Goal: Information Seeking & Learning: Learn about a topic

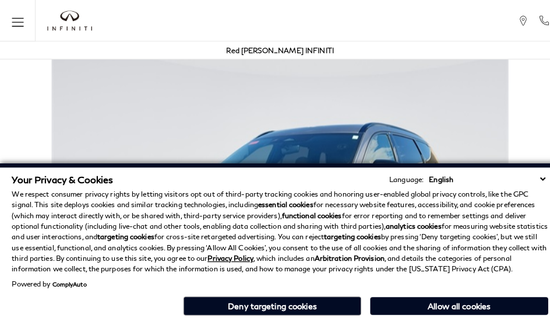
click at [344, 57] on div "Red [PERSON_NAME] INFINITI" at bounding box center [275, 49] width 538 height 17
click at [291, 57] on div "Red [PERSON_NAME] INFINITI" at bounding box center [275, 49] width 105 height 17
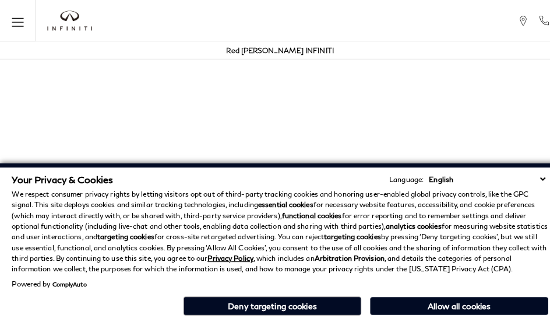
click at [291, 191] on p "We respect consumer privacy rights by letting visitors opt out of third-party t…" at bounding box center [275, 227] width 527 height 84
click at [291, 261] on p "We respect consumer privacy rights by letting visitors opt out of third-party t…" at bounding box center [275, 227] width 527 height 84
click at [466, 191] on p "We respect consumer privacy rights by letting visitors opt out of third-party t…" at bounding box center [275, 227] width 527 height 84
click at [466, 220] on p "We respect consumer privacy rights by letting visitors opt out of third-party t…" at bounding box center [275, 227] width 527 height 84
click at [466, 313] on div "Your Privacy & Cookies Language: English Spanish / Español English / United Kin…" at bounding box center [274, 241] width 531 height 146
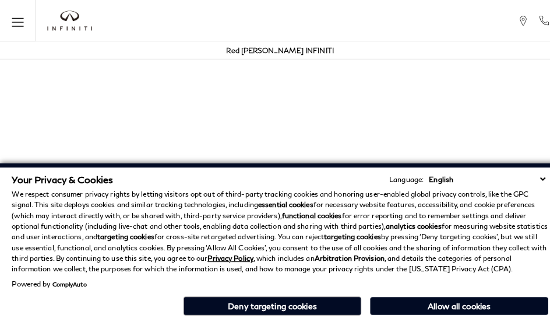
click at [437, 191] on p "We respect consumer privacy rights by letting visitors opt out of third-party t…" at bounding box center [275, 227] width 527 height 84
click at [437, 220] on p "We respect consumer privacy rights by letting visitors opt out of third-party t…" at bounding box center [275, 227] width 527 height 84
click at [437, 313] on div "Your Privacy & Cookies Language: English Spanish / Español English / United Kin…" at bounding box center [274, 241] width 531 height 146
click at [524, 191] on p "We respect consumer privacy rights by letting visitors opt out of third-party t…" at bounding box center [275, 227] width 527 height 84
click at [524, 220] on p "We respect consumer privacy rights by letting visitors opt out of third-party t…" at bounding box center [275, 227] width 527 height 84
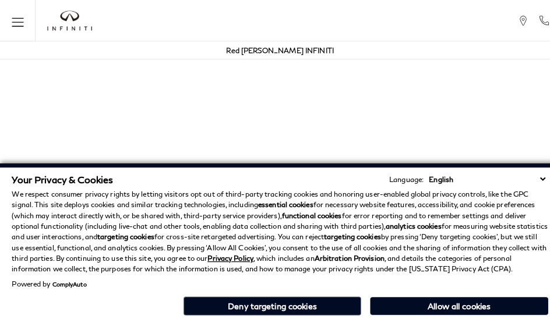
click at [524, 313] on div "Your Privacy & Cookies Language: English Spanish / Español English / United Kin…" at bounding box center [274, 241] width 531 height 146
click at [495, 191] on p "We respect consumer privacy rights by letting visitors opt out of third-party t…" at bounding box center [275, 227] width 527 height 84
click at [495, 220] on p "We respect consumer privacy rights by letting visitors opt out of third-party t…" at bounding box center [275, 227] width 527 height 84
click at [379, 191] on p "We respect consumer privacy rights by letting visitors opt out of third-party t…" at bounding box center [275, 227] width 527 height 84
click at [379, 220] on strong "analytics cookies" at bounding box center [406, 221] width 55 height 9
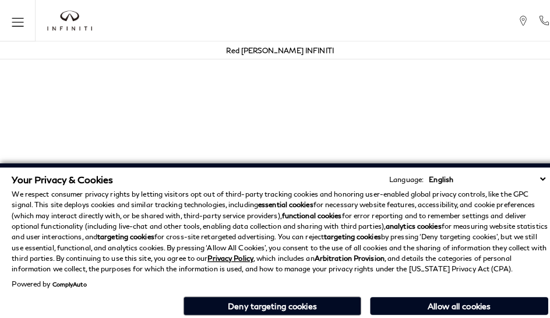
click at [379, 313] on div "Your Privacy & Cookies Language: English Spanish / Español English / United Kin…" at bounding box center [274, 241] width 531 height 146
click at [262, 191] on p "We respect consumer privacy rights by letting visitors opt out of third-party t…" at bounding box center [275, 227] width 527 height 84
click at [262, 220] on p "We respect consumer privacy rights by letting visitors opt out of third-party t…" at bounding box center [275, 227] width 527 height 84
click at [262, 313] on div "Your Privacy & Cookies Language: English Spanish / Español English / United Kin…" at bounding box center [274, 241] width 531 height 146
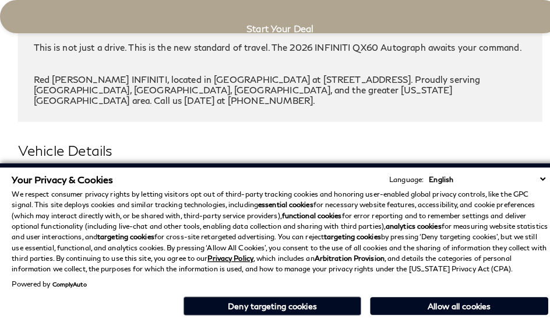
click at [26, 175] on h3 "Exterior" at bounding box center [269, 181] width 487 height 12
click at [204, 174] on div "Your Privacy & Cookies Language: English Spanish / Español English / United Kin…" at bounding box center [275, 175] width 527 height 11
click at [26, 175] on h3 "Exterior" at bounding box center [269, 181] width 487 height 12
click at [233, 167] on div "Exterior" at bounding box center [274, 181] width 515 height 29
click at [26, 175] on h3 "Exterior" at bounding box center [269, 181] width 487 height 12
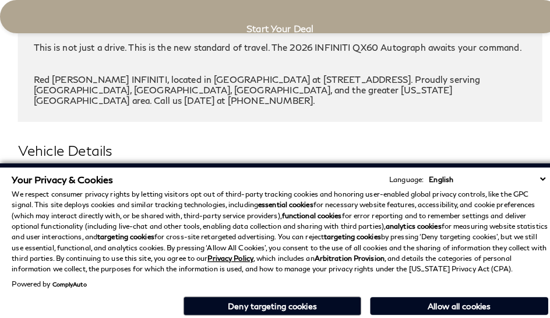
click at [291, 137] on h2 "Vehicle Details" at bounding box center [274, 147] width 515 height 21
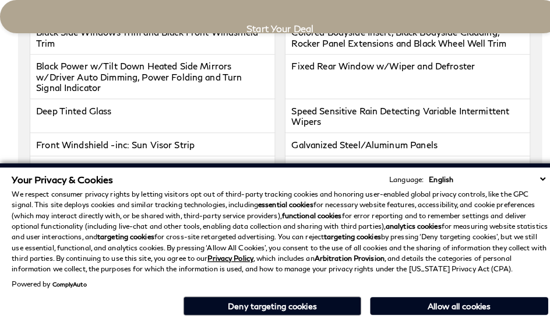
scroll to position [2422, 0]
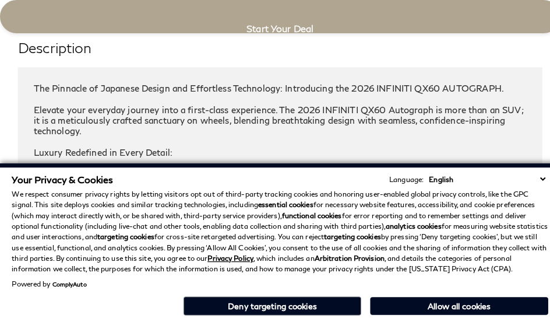
click link "Call sales Phone Number 719-215-8318" at bounding box center [0, 0] width 0 height 0
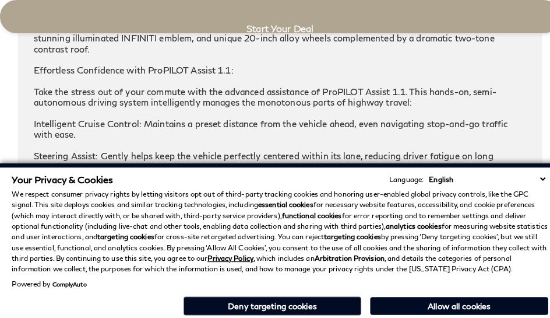
scroll to position [2711, 0]
